Goal: Task Accomplishment & Management: Use online tool/utility

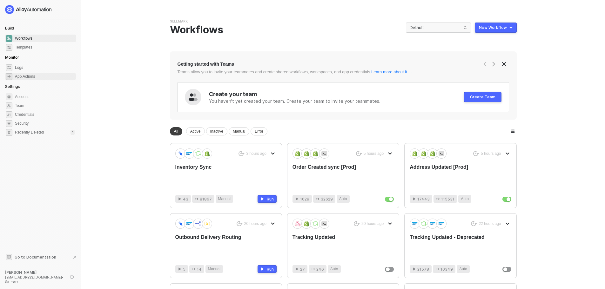
click at [27, 79] on div "App Actions" at bounding box center [25, 76] width 20 height 5
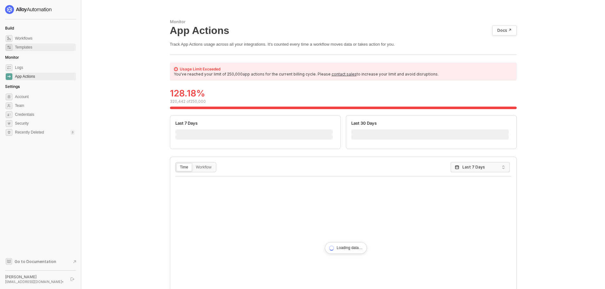
scroll to position [67, 0]
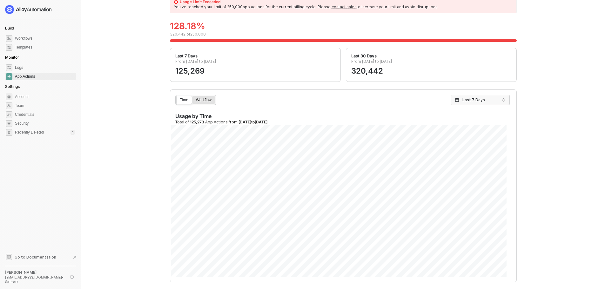
click at [206, 101] on div "Workflow" at bounding box center [203, 103] width 23 height 10
click at [192, 96] on input "Workflow" at bounding box center [192, 96] width 0 height 0
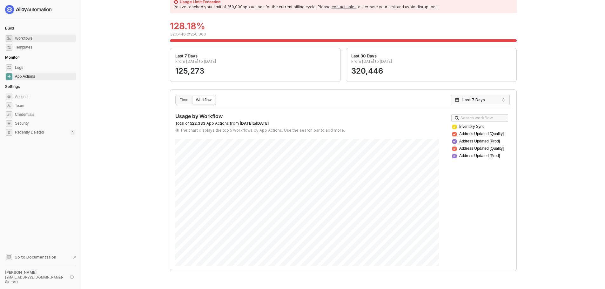
click at [30, 39] on span "Workflows" at bounding box center [45, 39] width 60 height 8
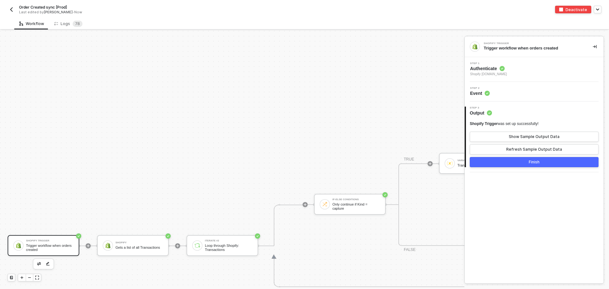
scroll to position [2592, 0]
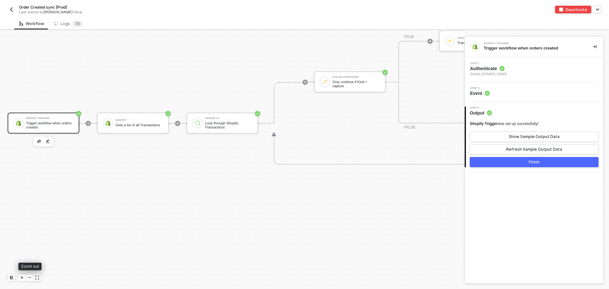
click at [30, 278] on icon "icon-minus" at bounding box center [30, 278] width 4 height 4
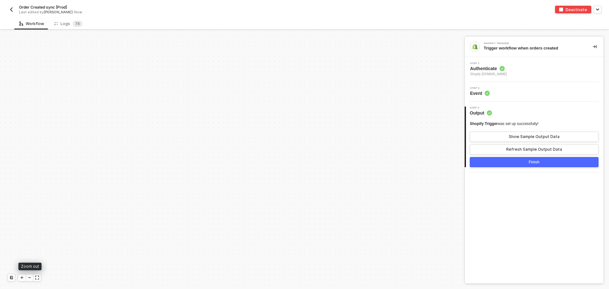
click at [30, 278] on icon "icon-minus" at bounding box center [30, 278] width 4 height 4
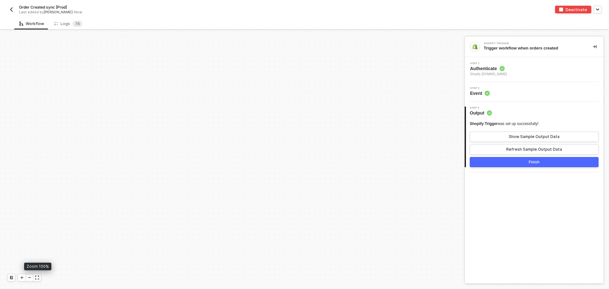
click at [39, 278] on icon "icon-expand" at bounding box center [37, 278] width 4 height 4
click at [22, 276] on icon "icon-play" at bounding box center [22, 278] width 4 height 4
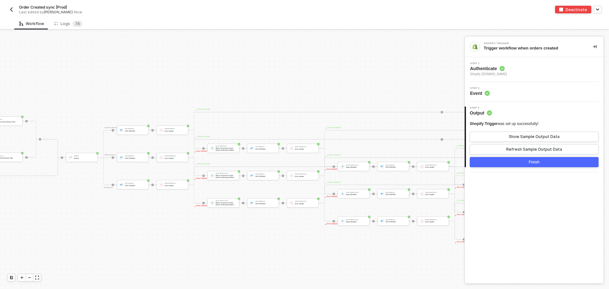
scroll to position [2557, 1687]
click at [12, 9] on img "button" at bounding box center [11, 9] width 5 height 5
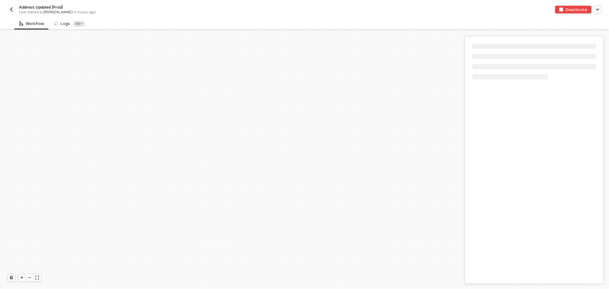
click at [59, 24] on div "Logs 99+" at bounding box center [69, 24] width 31 height 6
click at [30, 24] on div "Workflow" at bounding box center [31, 23] width 25 height 5
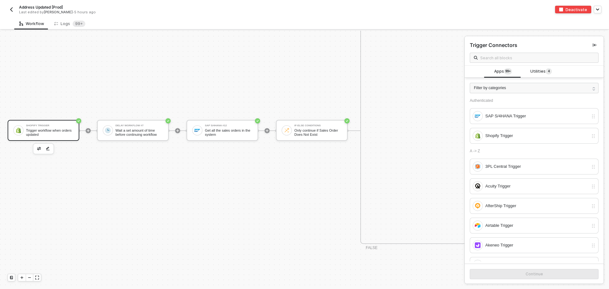
scroll to position [2750, 0]
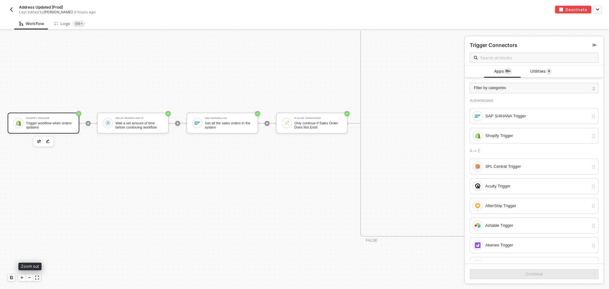
click at [29, 276] on icon "icon-minus" at bounding box center [30, 278] width 4 height 4
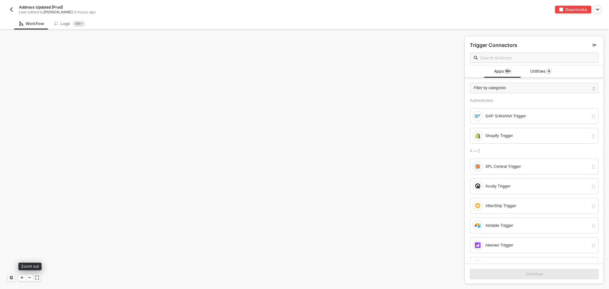
click at [30, 277] on icon "icon-minus" at bounding box center [30, 278] width 4 height 4
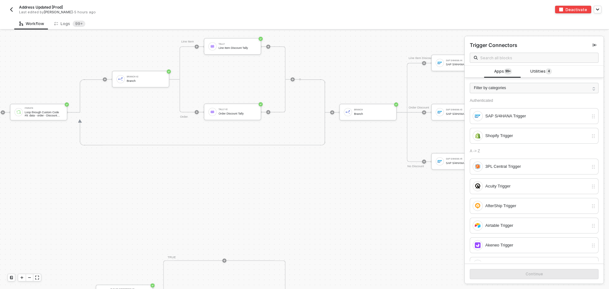
scroll to position [2655, 2340]
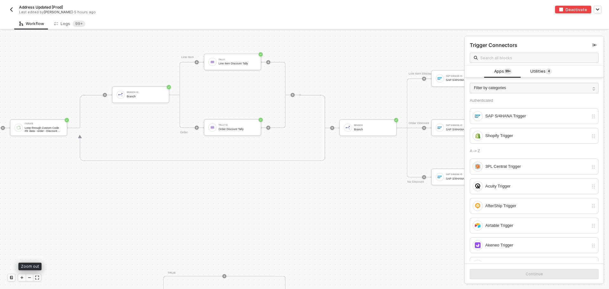
click at [29, 278] on icon "icon-minus" at bounding box center [30, 278] width 4 height 4
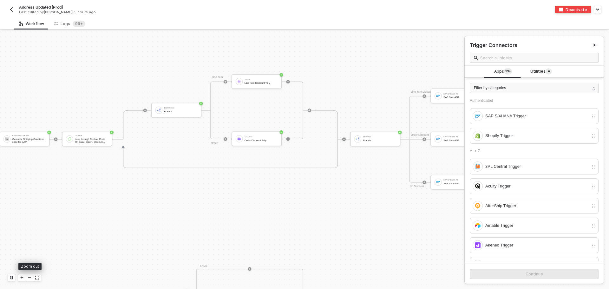
click at [29, 278] on icon "icon-minus" at bounding box center [30, 278] width 4 height 4
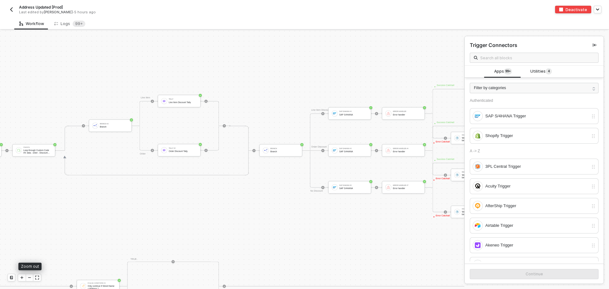
click at [29, 278] on icon "icon-minus" at bounding box center [30, 278] width 4 height 4
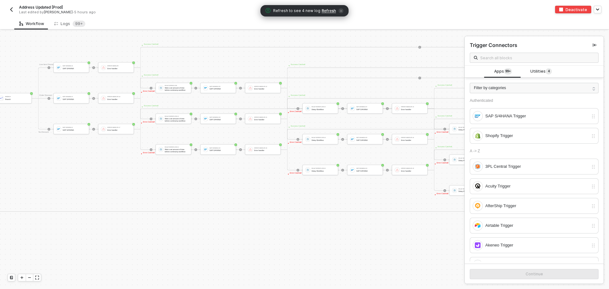
scroll to position [2718, 2359]
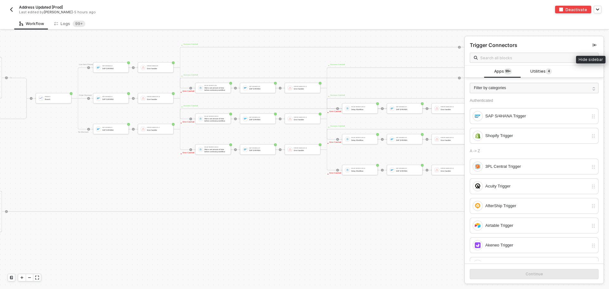
click at [591, 47] on button "button" at bounding box center [595, 45] width 8 height 8
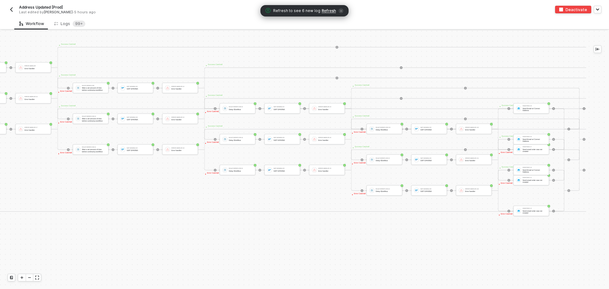
scroll to position [2718, 2457]
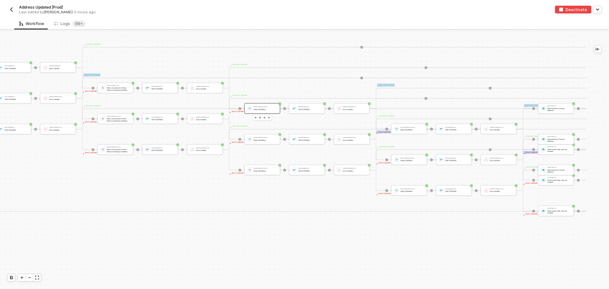
drag, startPoint x: 255, startPoint y: 87, endPoint x: 262, endPoint y: 108, distance: 22.3
click at [262, 108] on div "Line Item Discount SAP S/4HANA #4 SAP S/4HANA Error handler Error handler · Suc…" at bounding box center [320, 99] width 680 height 62
